Goal: Task Accomplishment & Management: Use online tool/utility

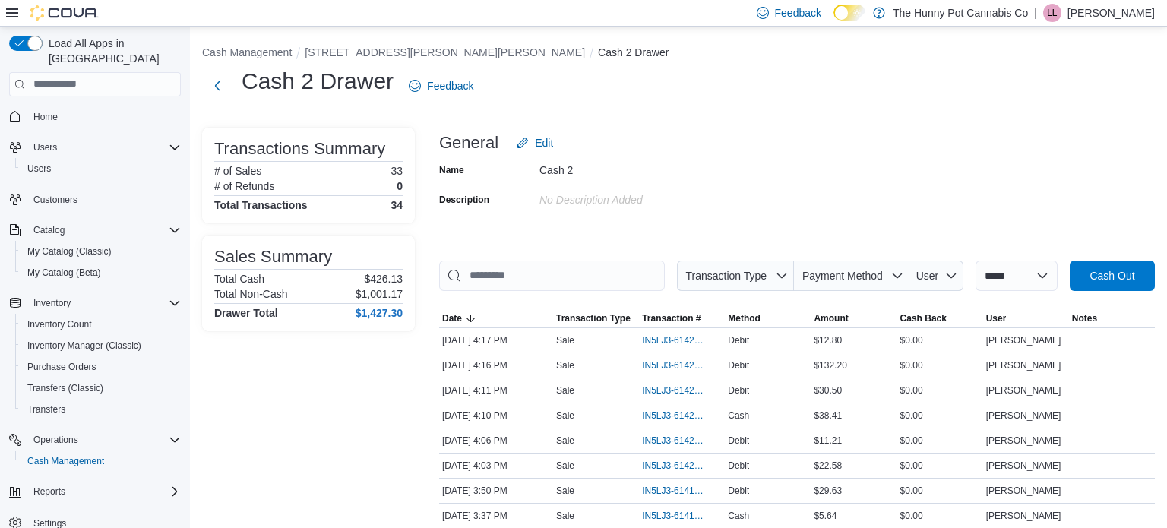
click at [17, 110] on icon "Complex example" at bounding box center [15, 116] width 12 height 12
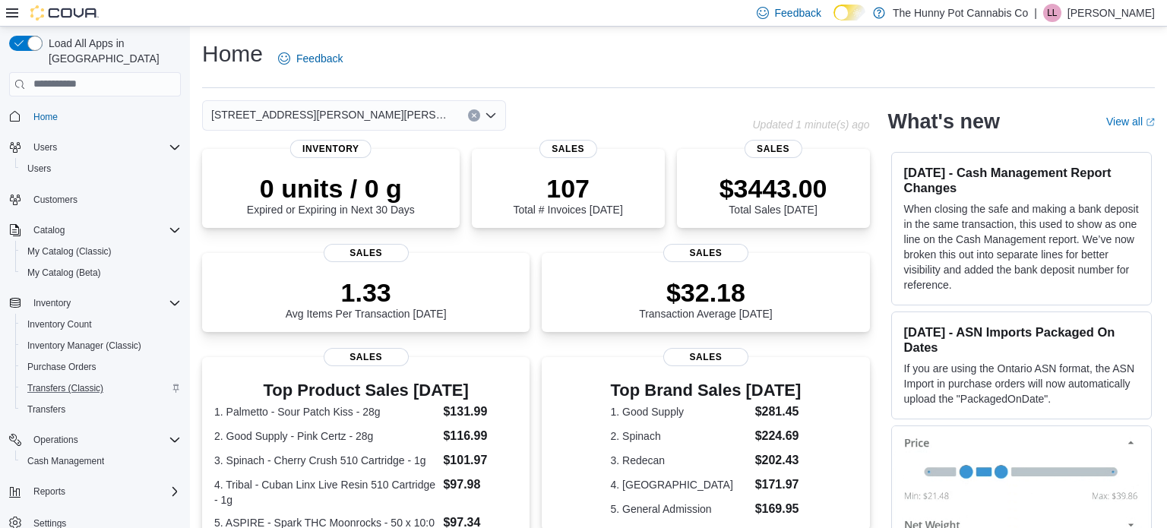
scroll to position [3, 0]
click at [46, 482] on span "Reports" at bounding box center [49, 488] width 32 height 12
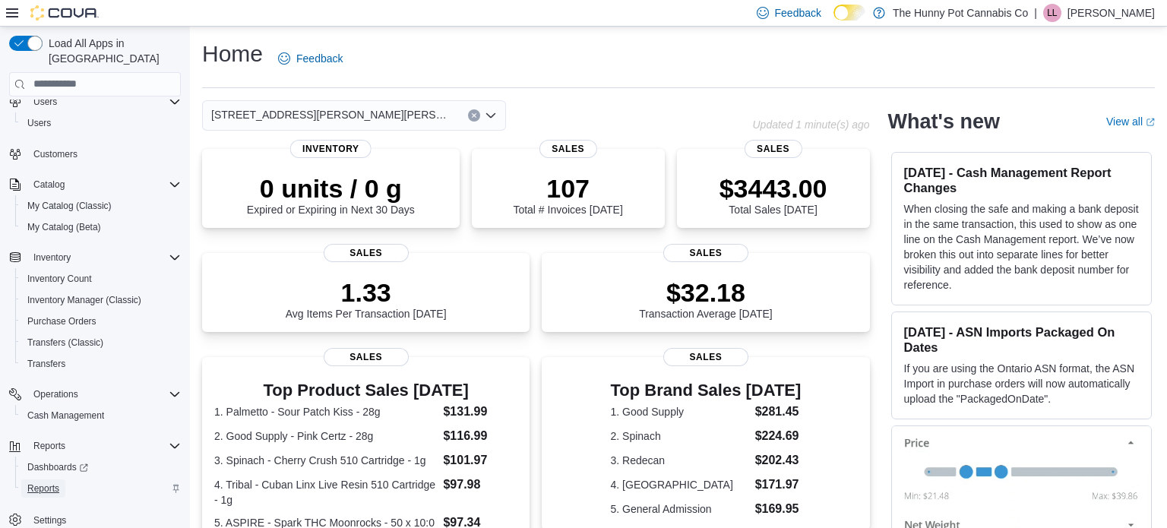
click at [46, 482] on span "Reports" at bounding box center [43, 488] width 32 height 12
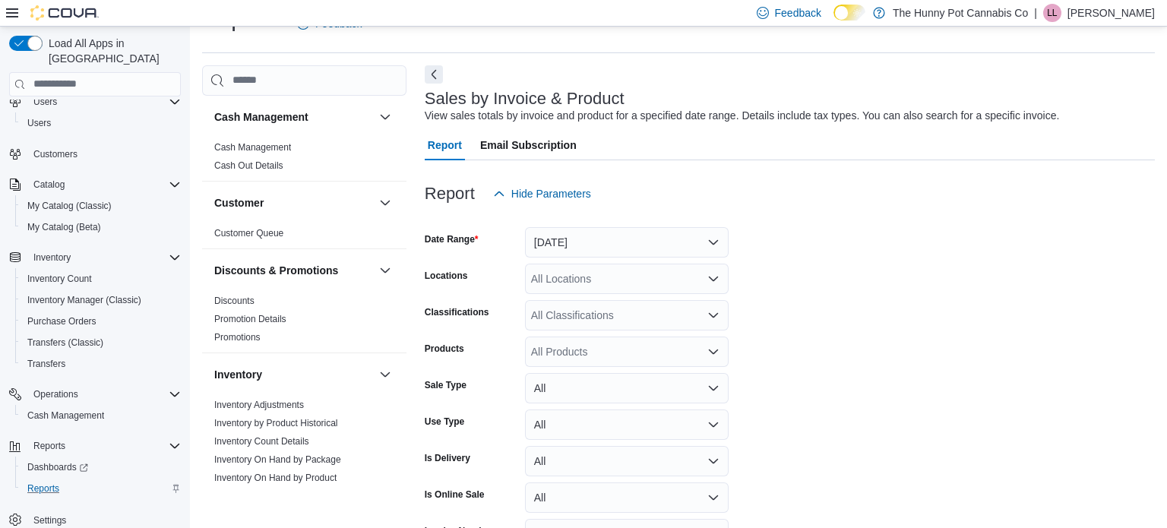
scroll to position [822, 0]
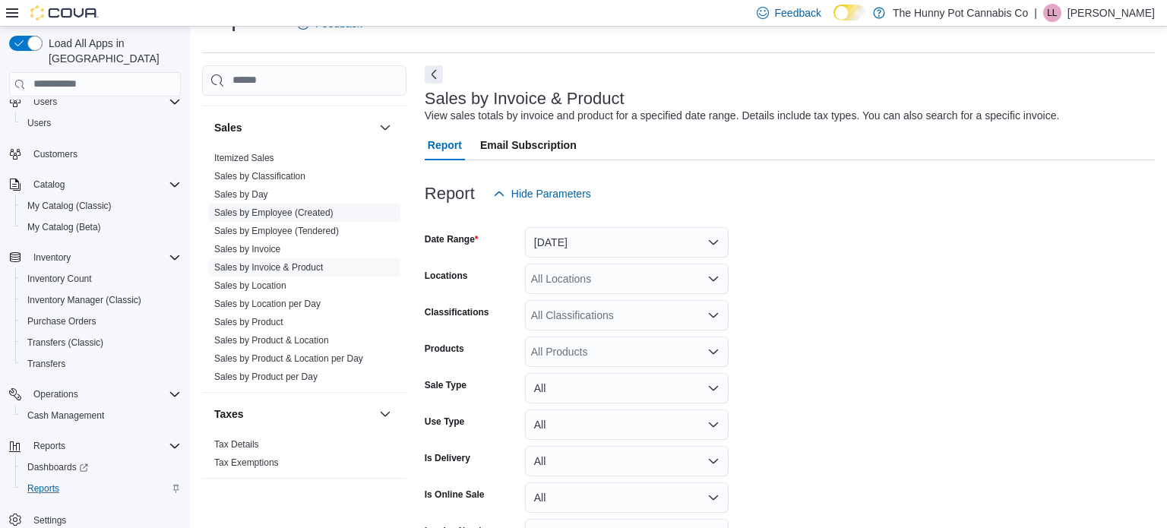
click at [305, 212] on link "Sales by Employee (Created)" at bounding box center [273, 212] width 119 height 11
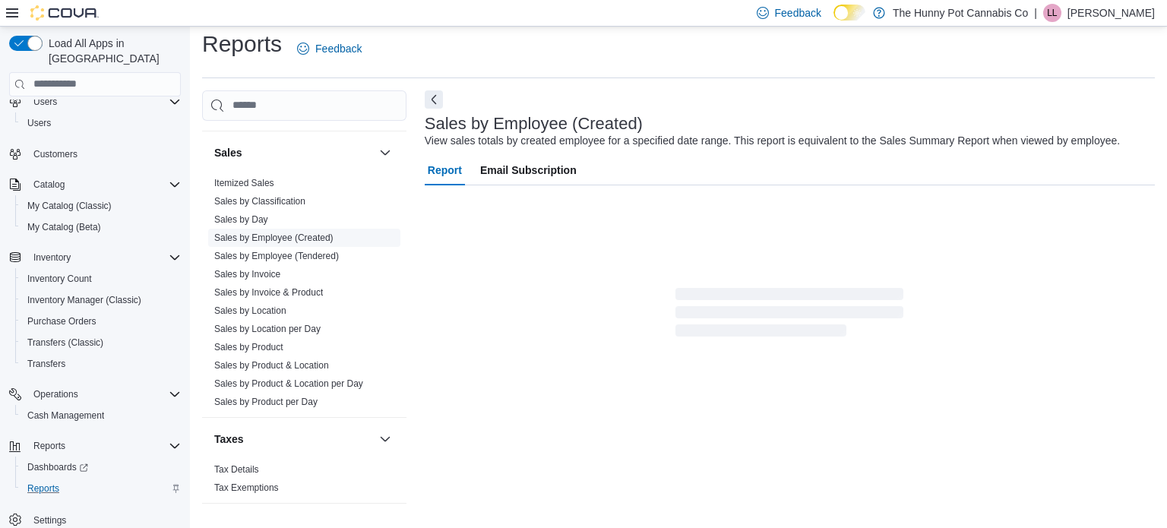
scroll to position [35, 0]
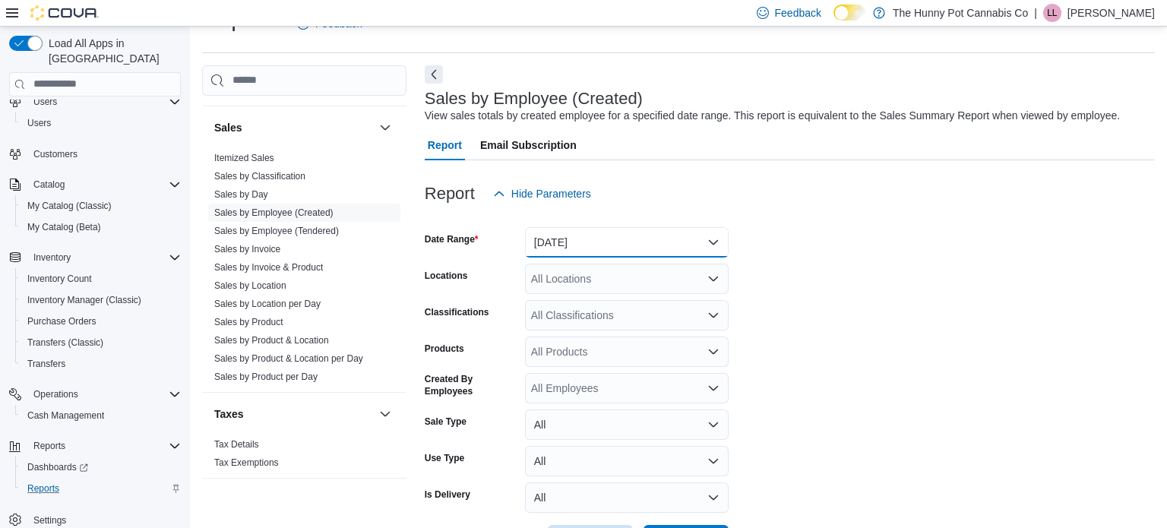
click at [570, 248] on button "[DATE]" at bounding box center [627, 242] width 204 height 30
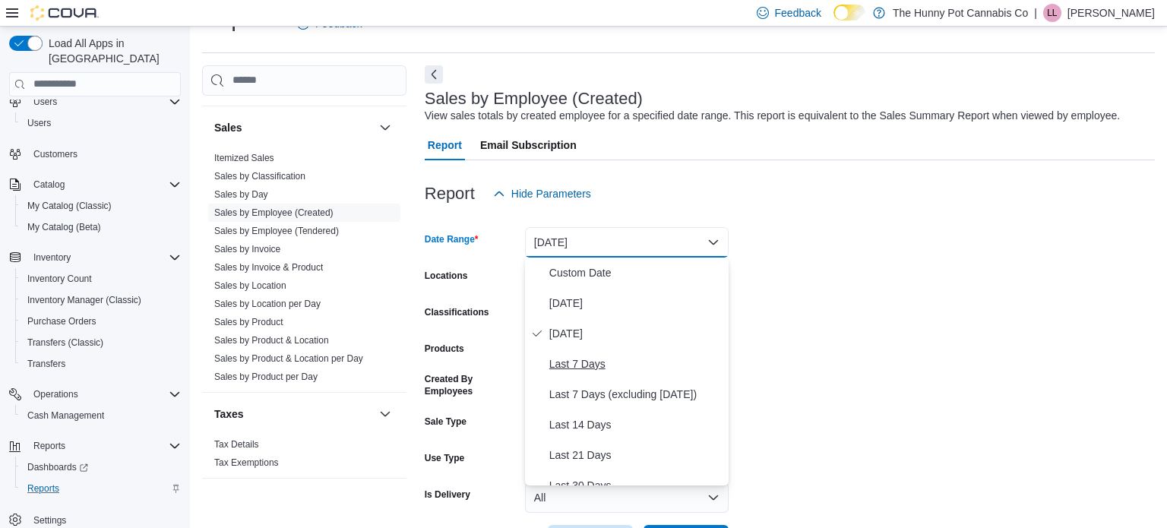
scroll to position [228, 0]
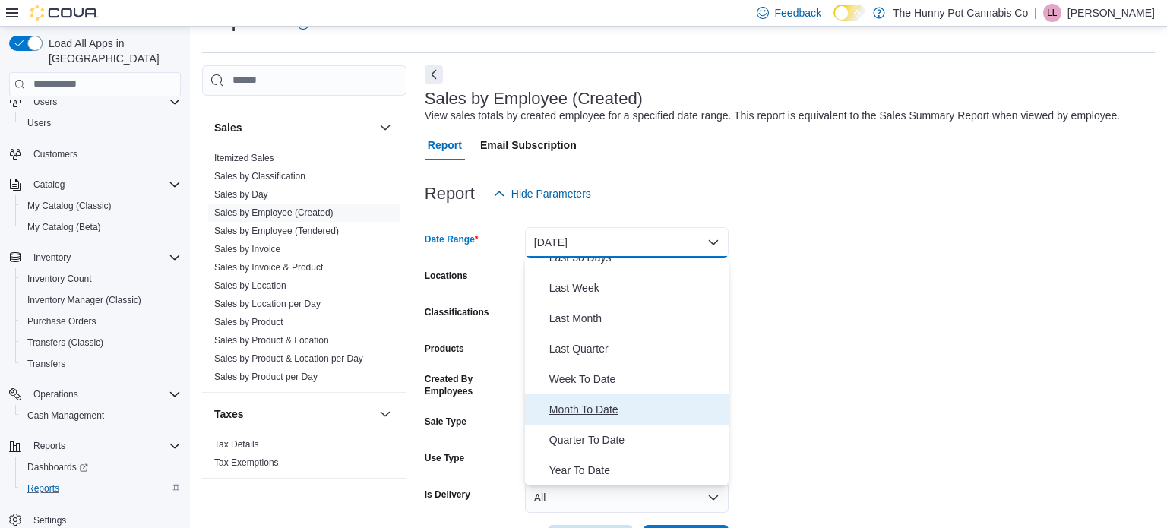
click at [576, 407] on span "Month To Date" at bounding box center [635, 409] width 173 height 18
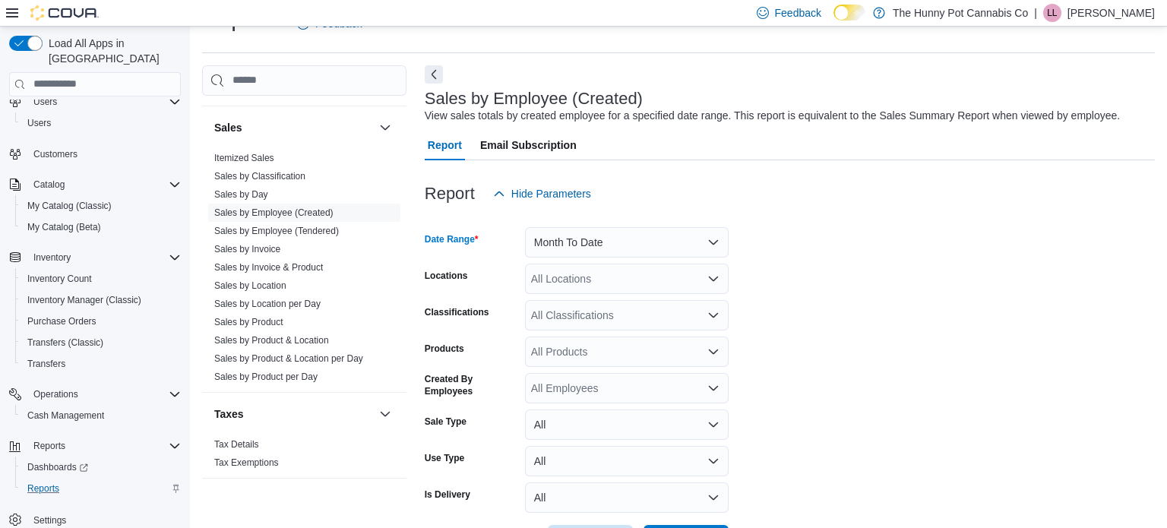
click at [539, 287] on div "All Locations" at bounding box center [627, 279] width 204 height 30
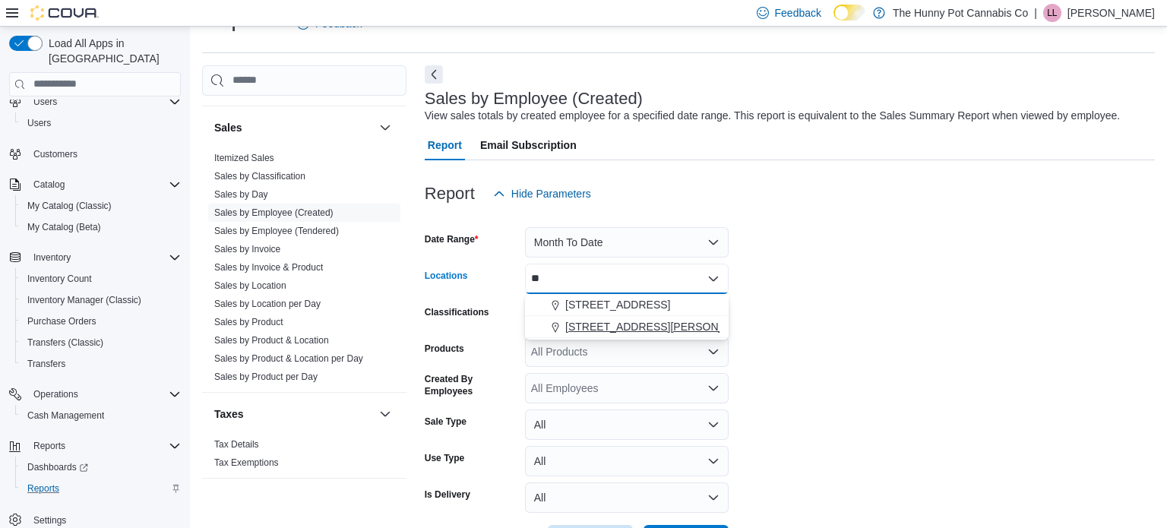
type input "**"
click at [591, 327] on span "[STREET_ADDRESS][PERSON_NAME][PERSON_NAME]" at bounding box center [705, 326] width 280 height 15
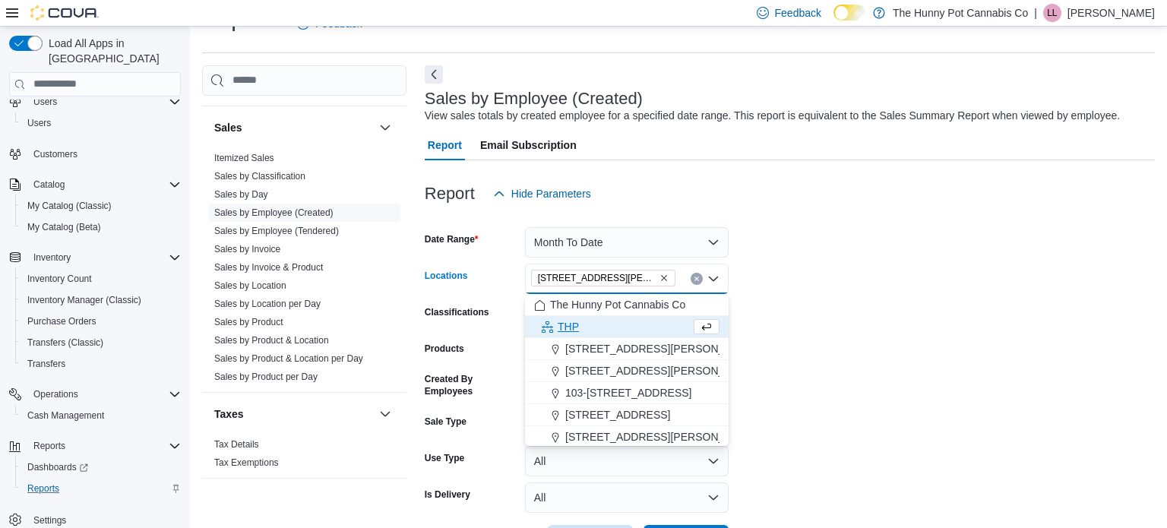
click at [855, 387] on form "Date Range Month To Date Locations [STREET_ADDRESS][PERSON_NAME][PERSON_NAME][P…" at bounding box center [790, 382] width 730 height 346
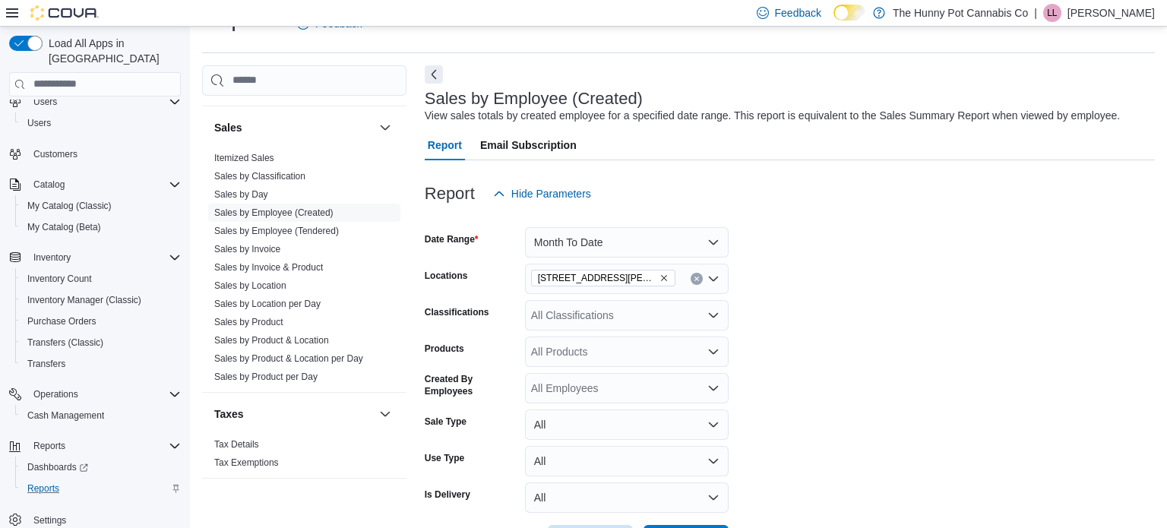
click at [618, 362] on div "All Products" at bounding box center [627, 352] width 204 height 30
click at [589, 323] on div "All Classifications" at bounding box center [627, 315] width 204 height 30
type input "*****"
click at [586, 346] on span "Lighters" at bounding box center [577, 341] width 38 height 15
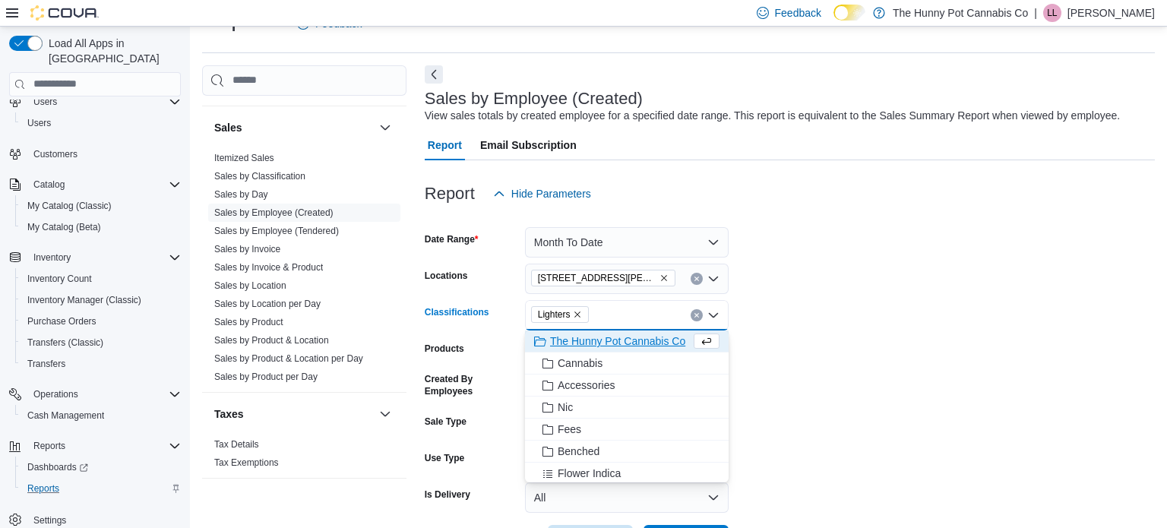
click at [840, 322] on form "Date Range Month To Date Locations [STREET_ADDRESS][PERSON_NAME][PERSON_NAME] C…" at bounding box center [790, 382] width 730 height 346
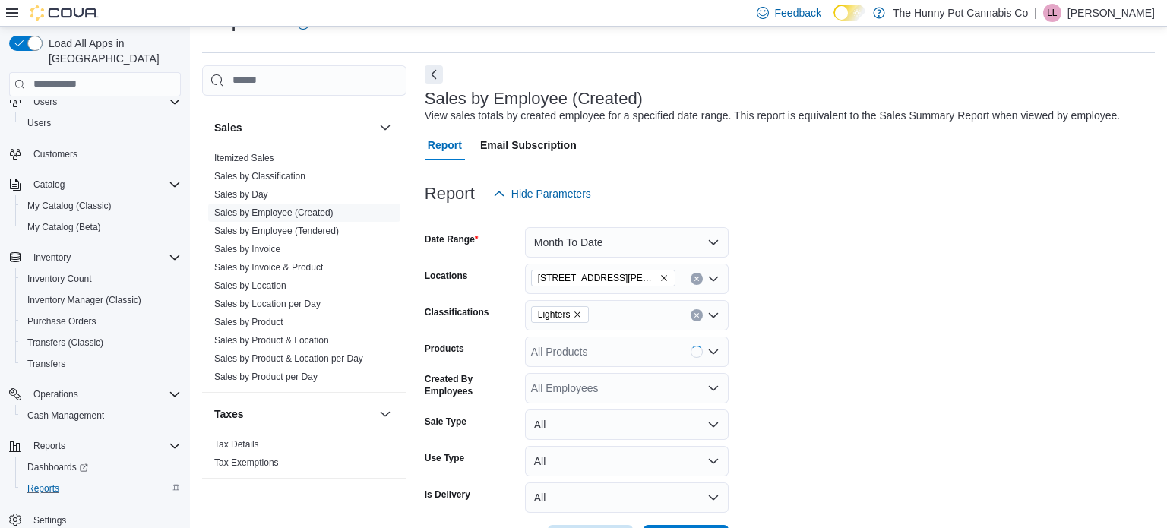
scroll to position [92, 0]
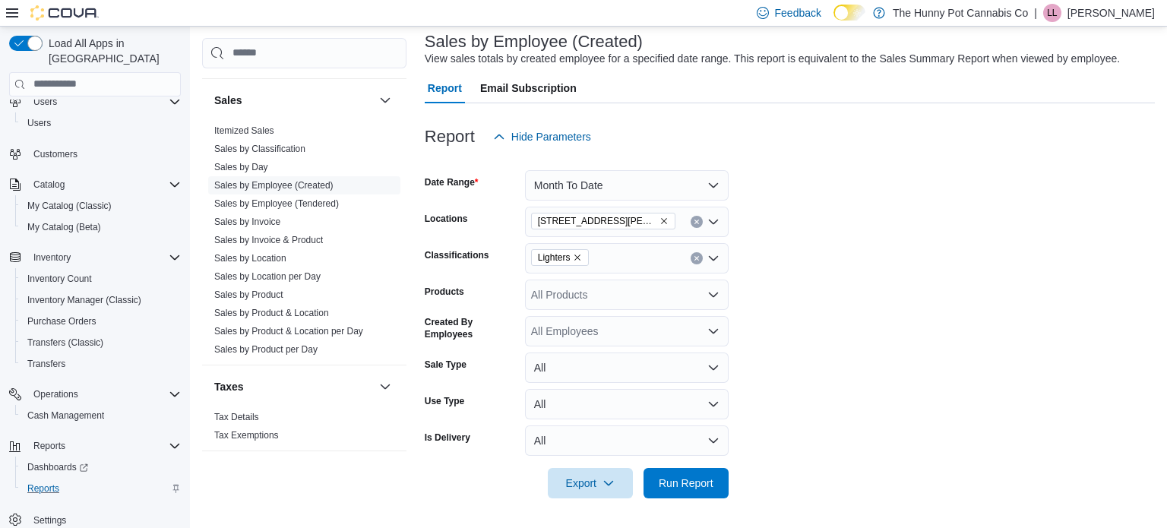
click at [675, 498] on div at bounding box center [790, 507] width 730 height 18
click at [669, 484] on span "Run Report" at bounding box center [686, 482] width 55 height 15
